Goal: Task Accomplishment & Management: Manage account settings

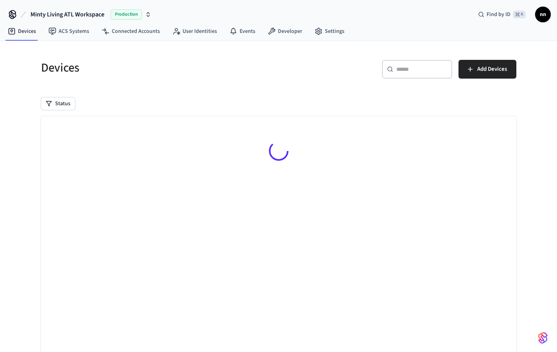
click at [438, 72] on input "text" at bounding box center [422, 69] width 51 height 8
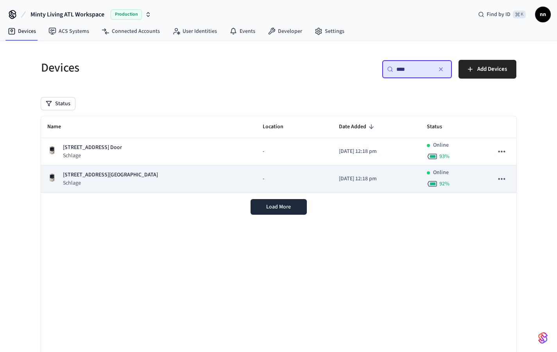
type input "****"
click at [104, 181] on p "Schlage" at bounding box center [110, 183] width 95 height 8
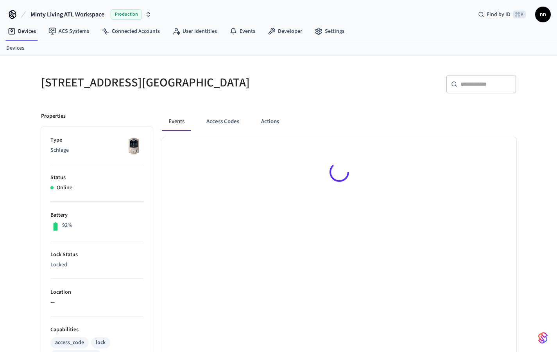
click at [104, 178] on p "Status" at bounding box center [96, 178] width 93 height 8
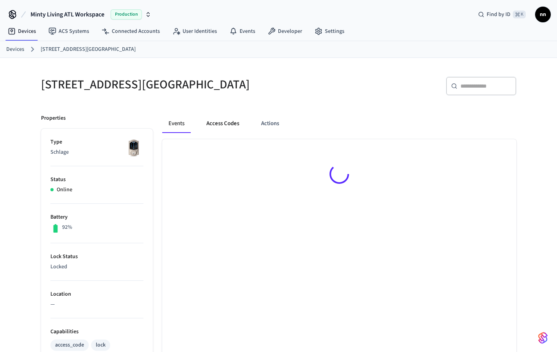
click at [232, 129] on button "Access Codes" at bounding box center [222, 123] width 45 height 19
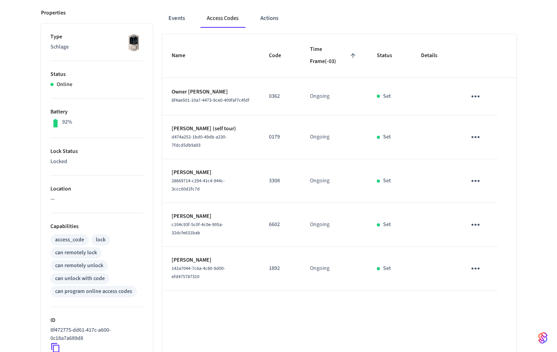
scroll to position [228, 0]
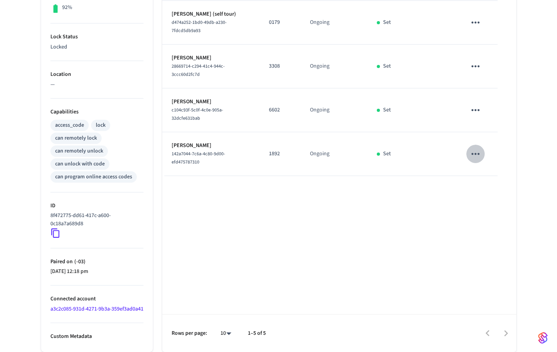
click at [472, 148] on icon "sticky table" at bounding box center [476, 154] width 12 height 12
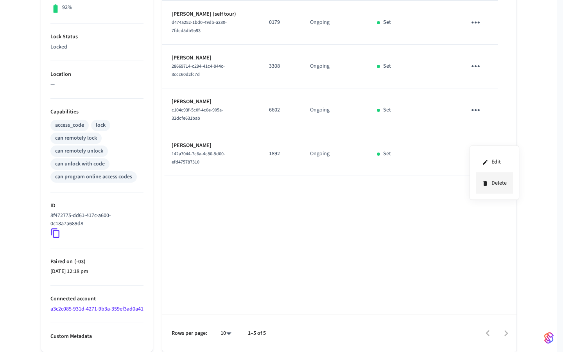
click at [504, 187] on li "Delete" at bounding box center [494, 183] width 37 height 21
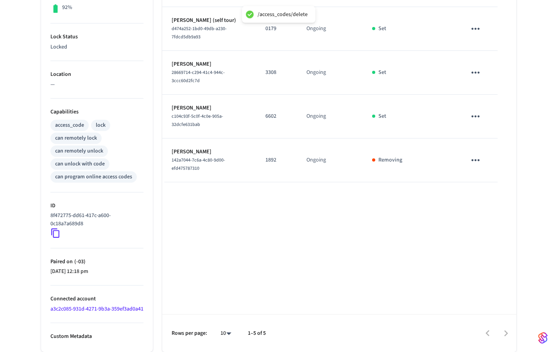
scroll to position [0, 0]
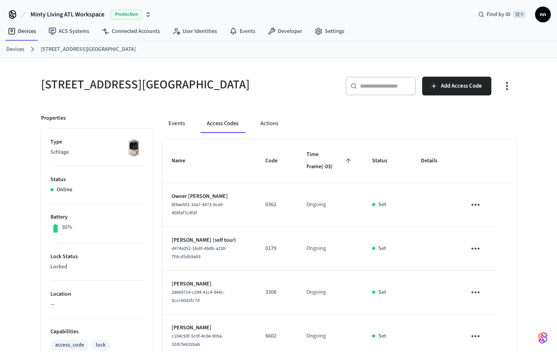
drag, startPoint x: 11, startPoint y: 50, endPoint x: 104, endPoint y: 41, distance: 93.0
click at [11, 50] on link "Devices" at bounding box center [15, 49] width 18 height 8
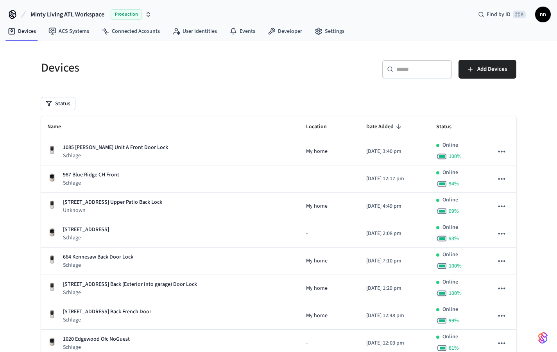
click at [416, 64] on div "​ ​" at bounding box center [417, 69] width 70 height 19
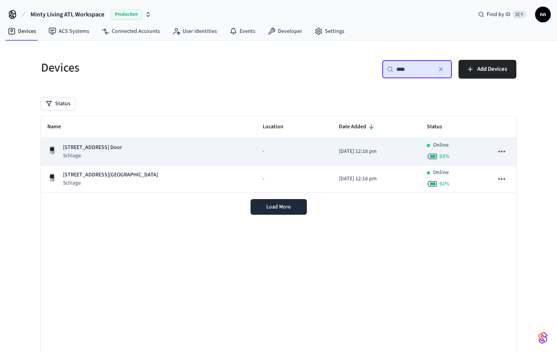
type input "****"
click at [191, 161] on td "[STREET_ADDRESS] Back Door Schlage" at bounding box center [149, 151] width 216 height 27
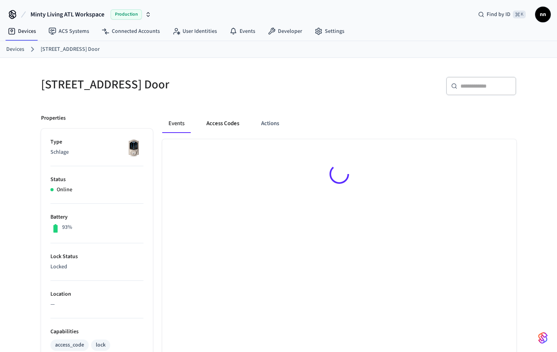
click at [216, 126] on button "Access Codes" at bounding box center [222, 123] width 45 height 19
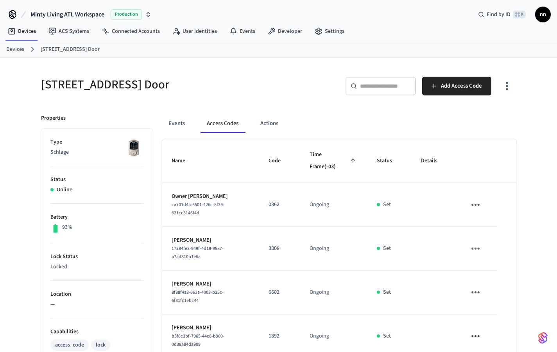
scroll to position [163, 0]
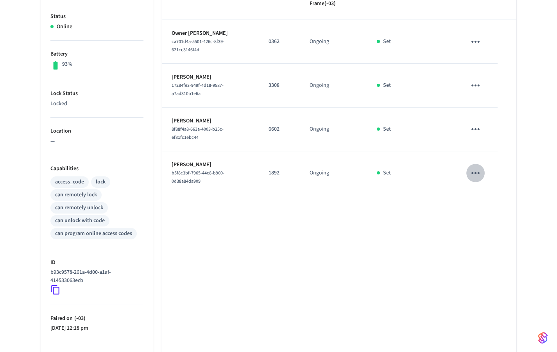
click at [475, 167] on icon "sticky table" at bounding box center [476, 173] width 12 height 12
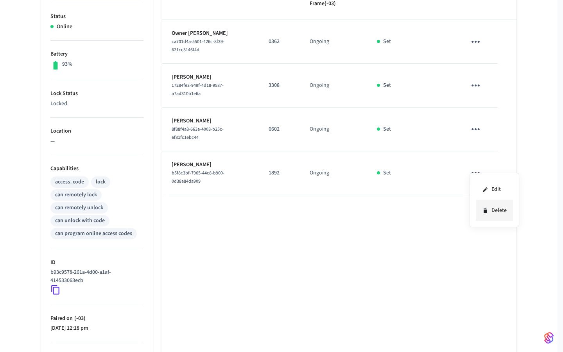
click at [501, 217] on li "Delete" at bounding box center [494, 210] width 37 height 21
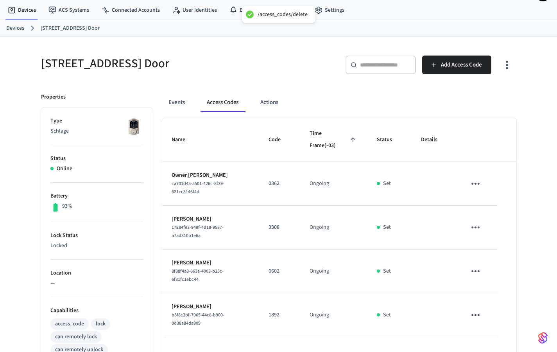
scroll to position [0, 0]
